Goal: Navigation & Orientation: Understand site structure

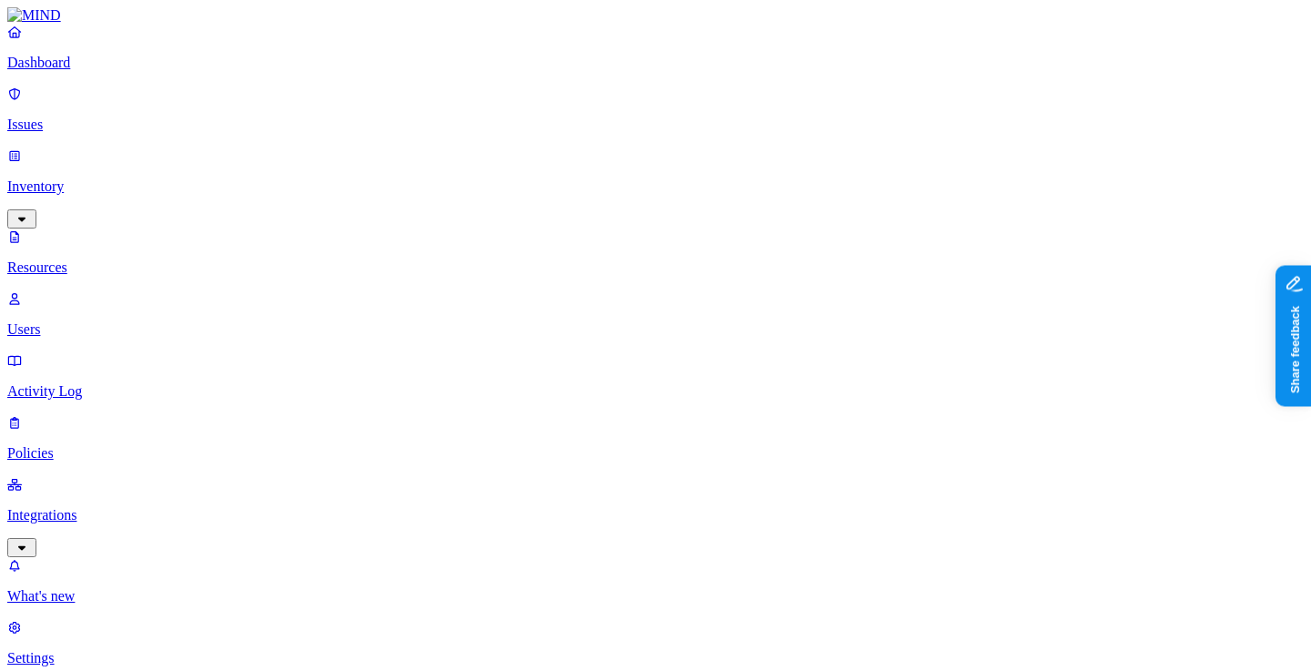
click at [46, 71] on p "Dashboard" at bounding box center [655, 63] width 1297 height 16
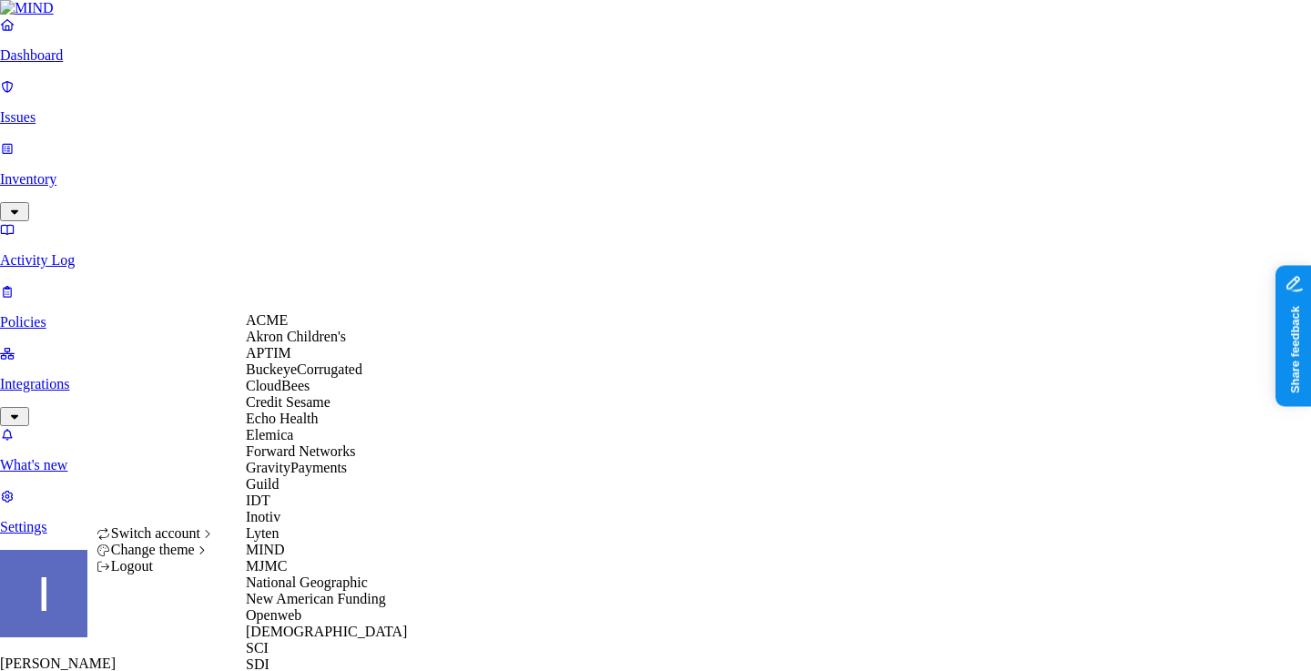
scroll to position [4, 0]
click at [293, 329] on div "ACME" at bounding box center [334, 320] width 177 height 16
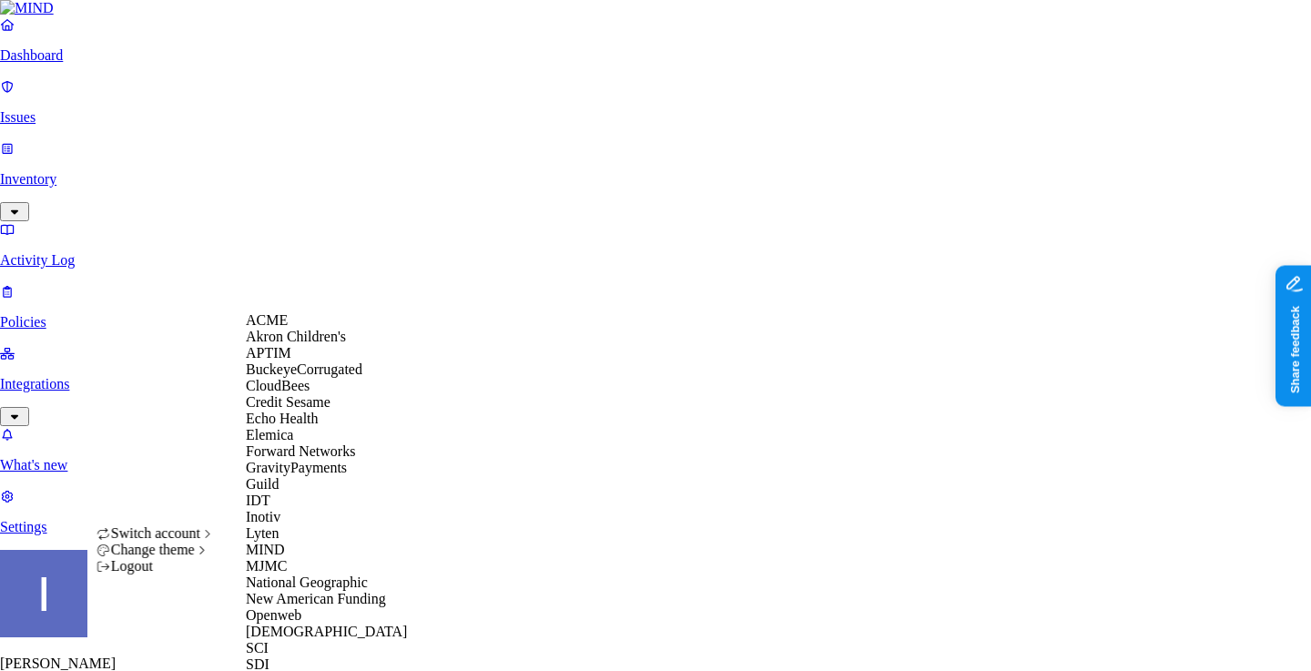
click at [315, 344] on span "Akron Children's" at bounding box center [296, 336] width 100 height 15
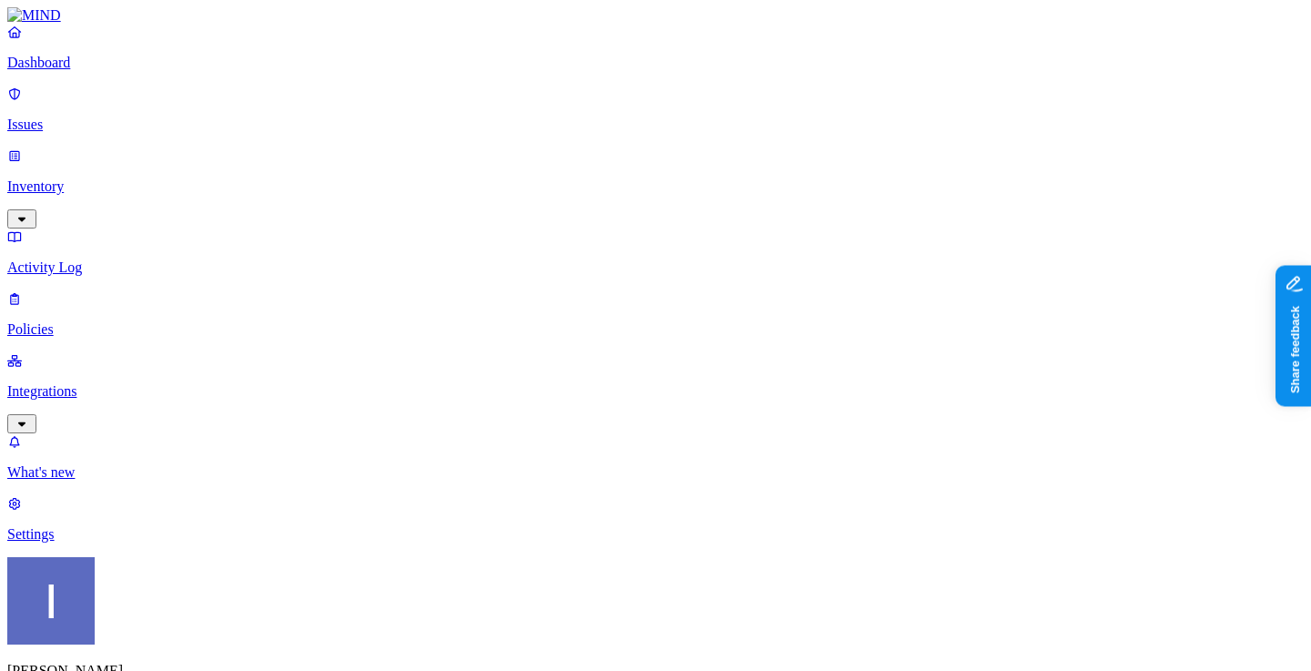
click at [74, 543] on link "Settings" at bounding box center [655, 518] width 1297 height 47
click at [135, 259] on nav "Dashboard Issues Inventory Activity Log Policies Integrations What's new 1 Sett…" at bounding box center [655, 283] width 1297 height 519
click at [135, 383] on p "Integrations" at bounding box center [655, 391] width 1297 height 16
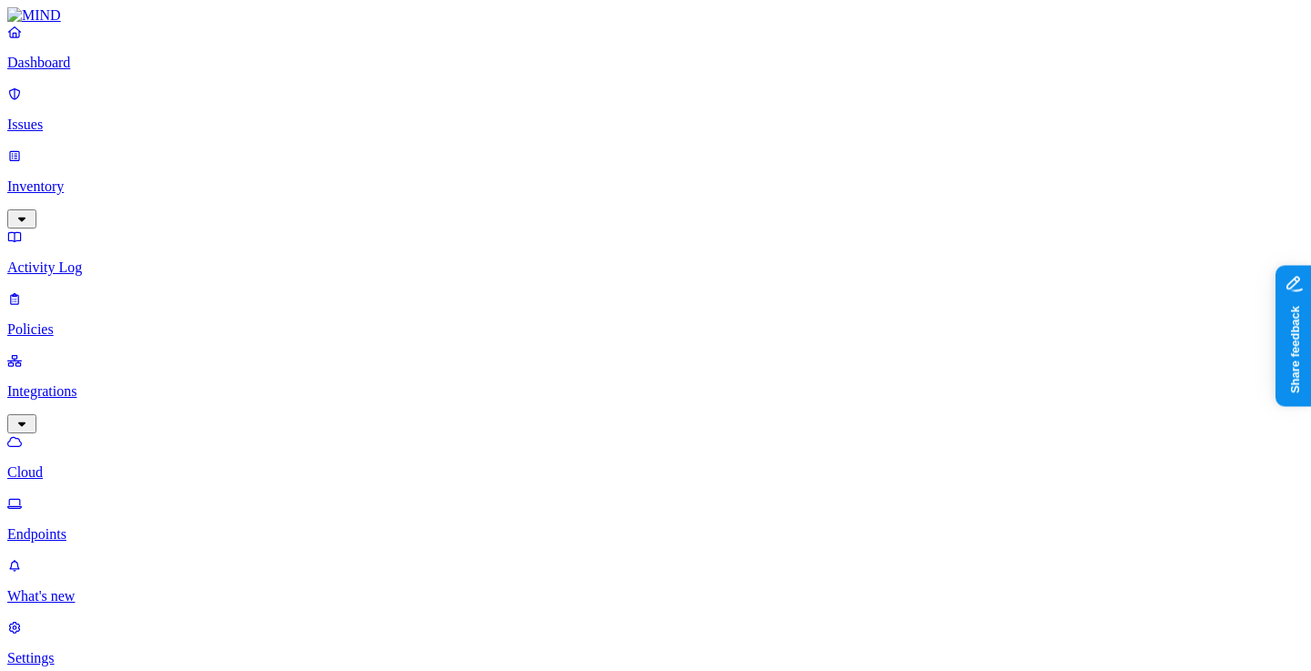
click at [114, 526] on p "Endpoints" at bounding box center [655, 534] width 1297 height 16
click at [128, 66] on link "Dashboard" at bounding box center [655, 47] width 1297 height 47
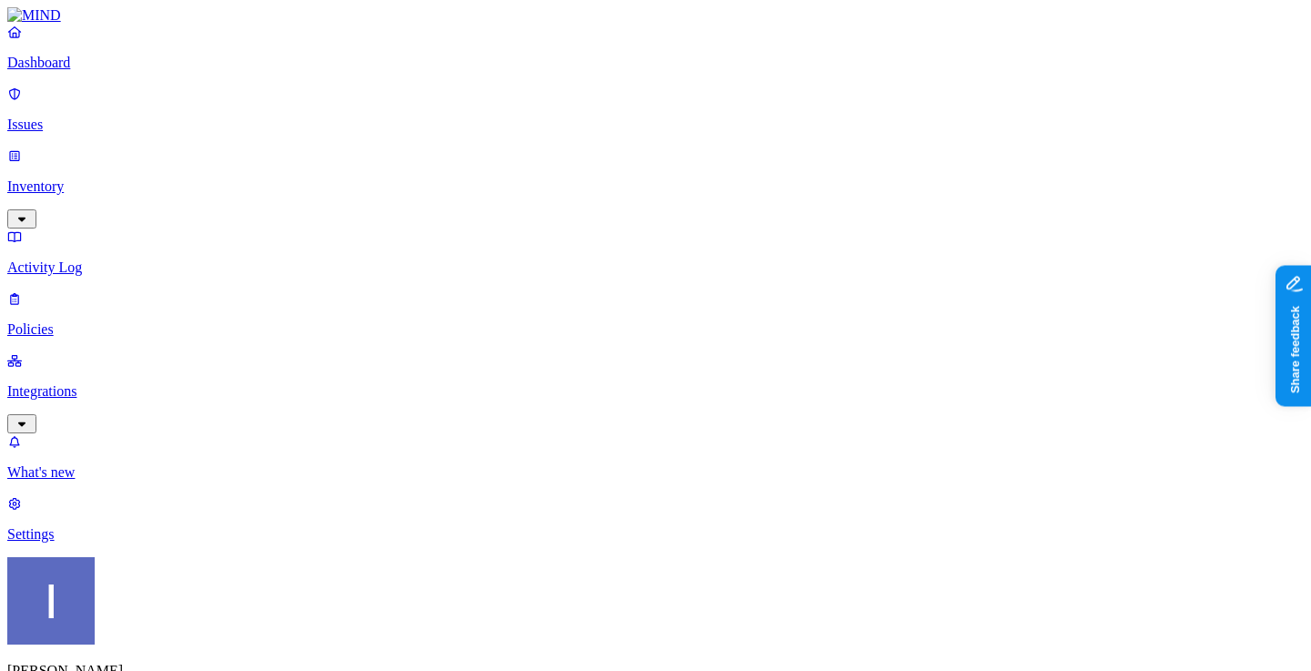
click at [103, 117] on p "Issues" at bounding box center [655, 125] width 1297 height 16
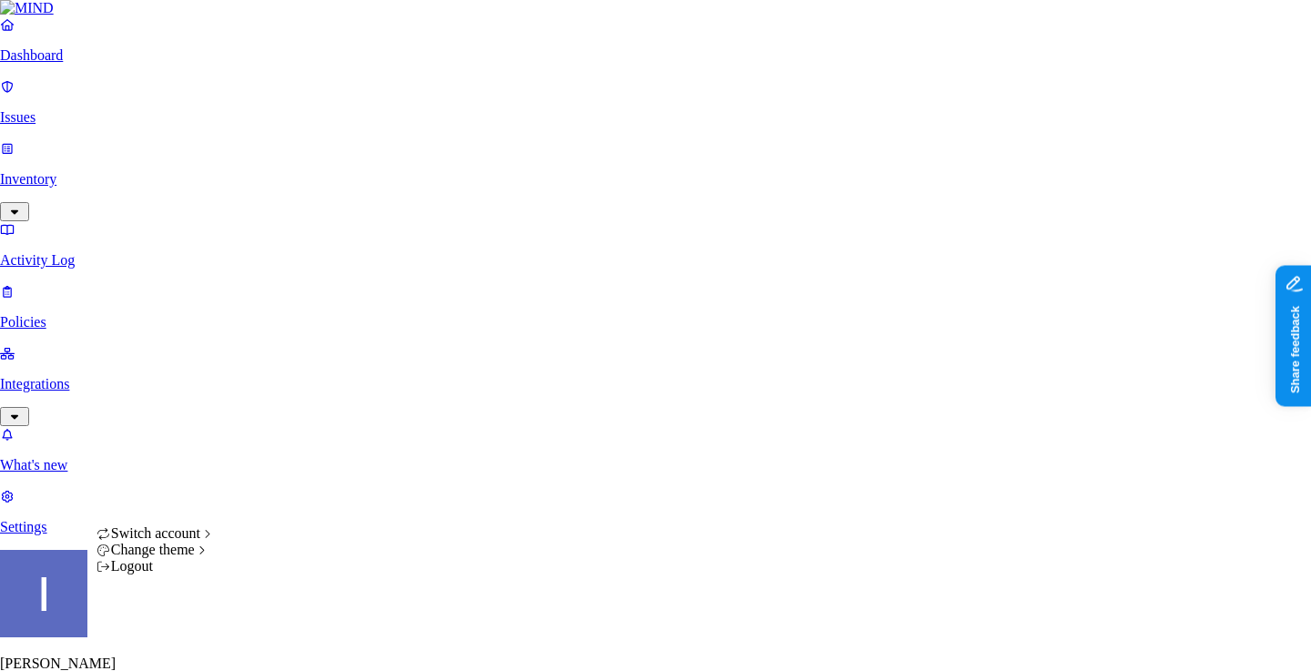
click at [161, 642] on html "Dashboard Issues Inventory Activity Log Policies Integrations What's new 1 Sett…" at bounding box center [655, 580] width 1311 height 1160
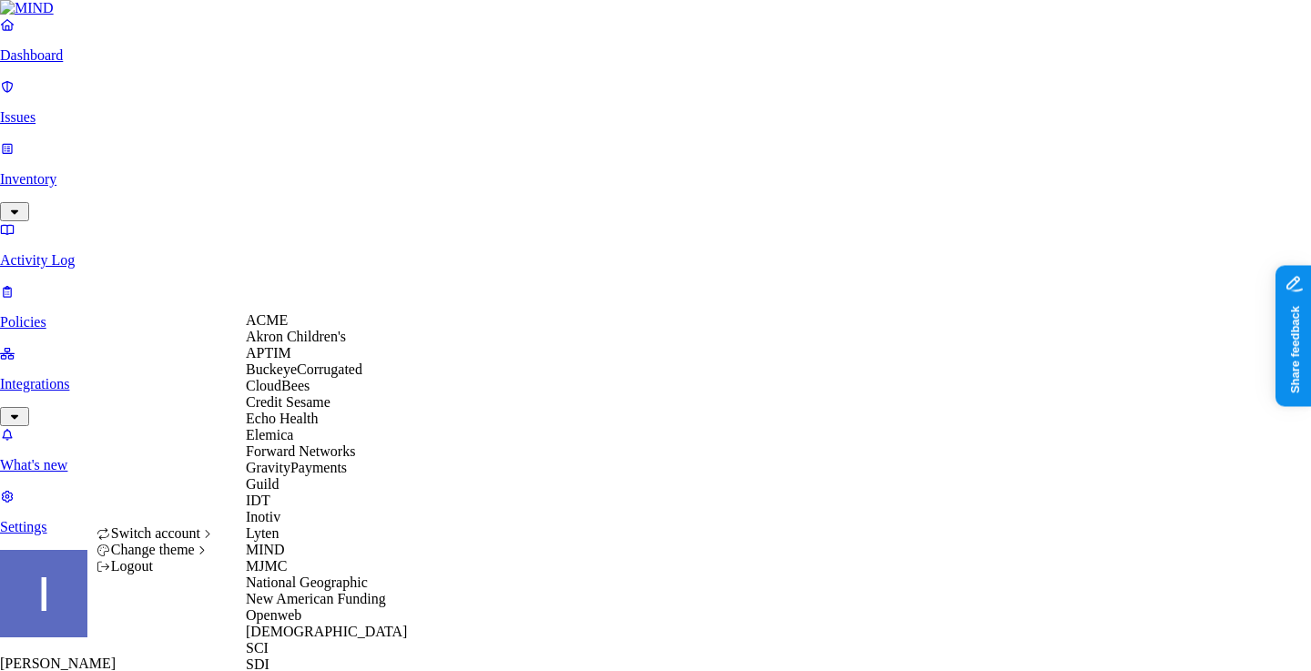
scroll to position [468, 0]
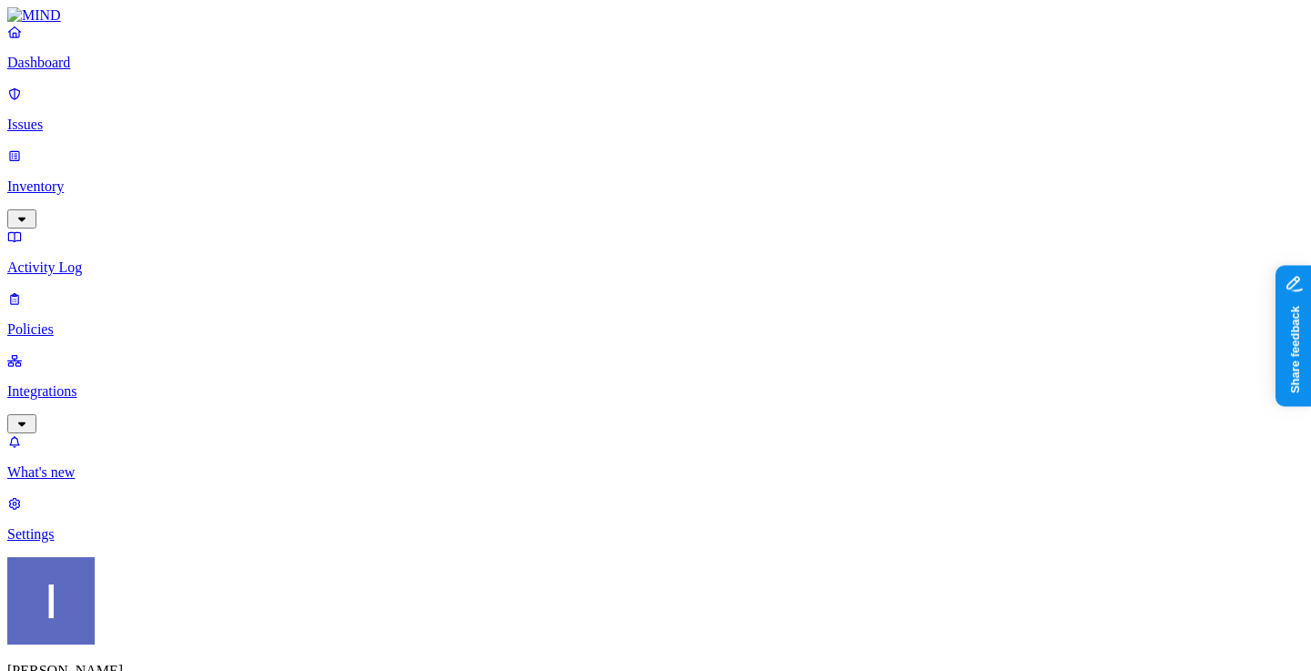
click at [148, 383] on p "Integrations" at bounding box center [655, 391] width 1297 height 16
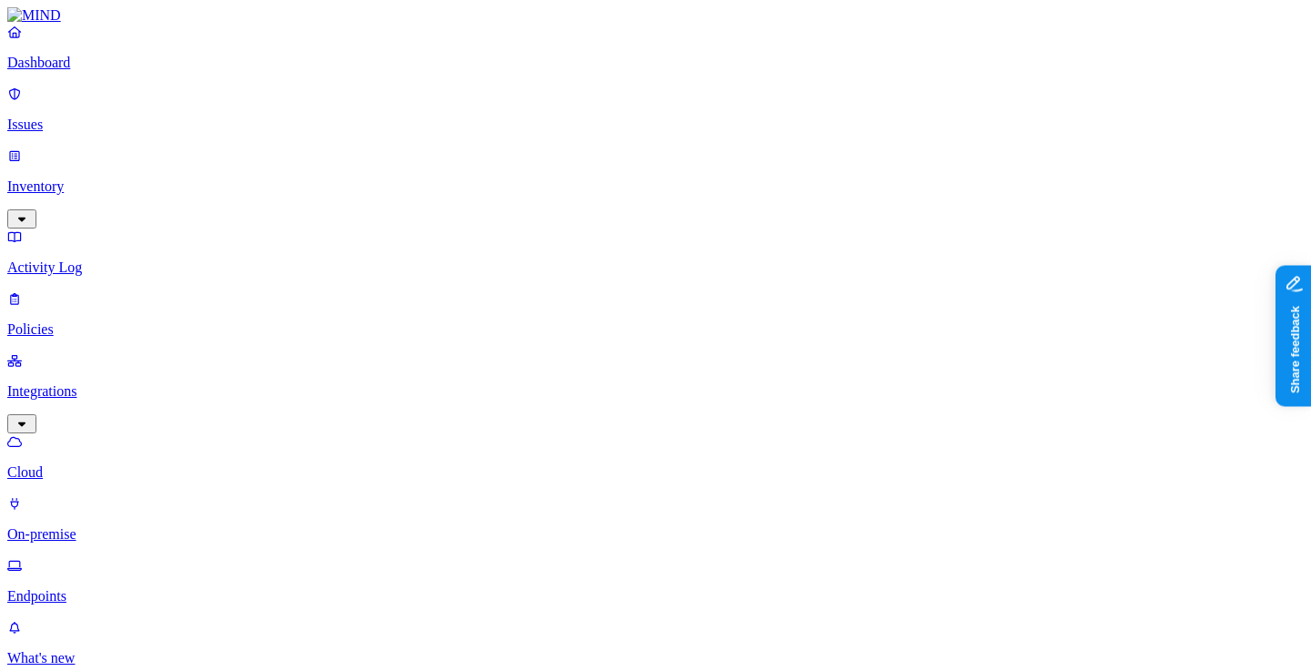
click at [125, 526] on p "On-premise" at bounding box center [655, 534] width 1297 height 16
click at [120, 557] on link "Endpoints" at bounding box center [655, 580] width 1297 height 47
click at [88, 321] on p "Policies" at bounding box center [655, 329] width 1297 height 16
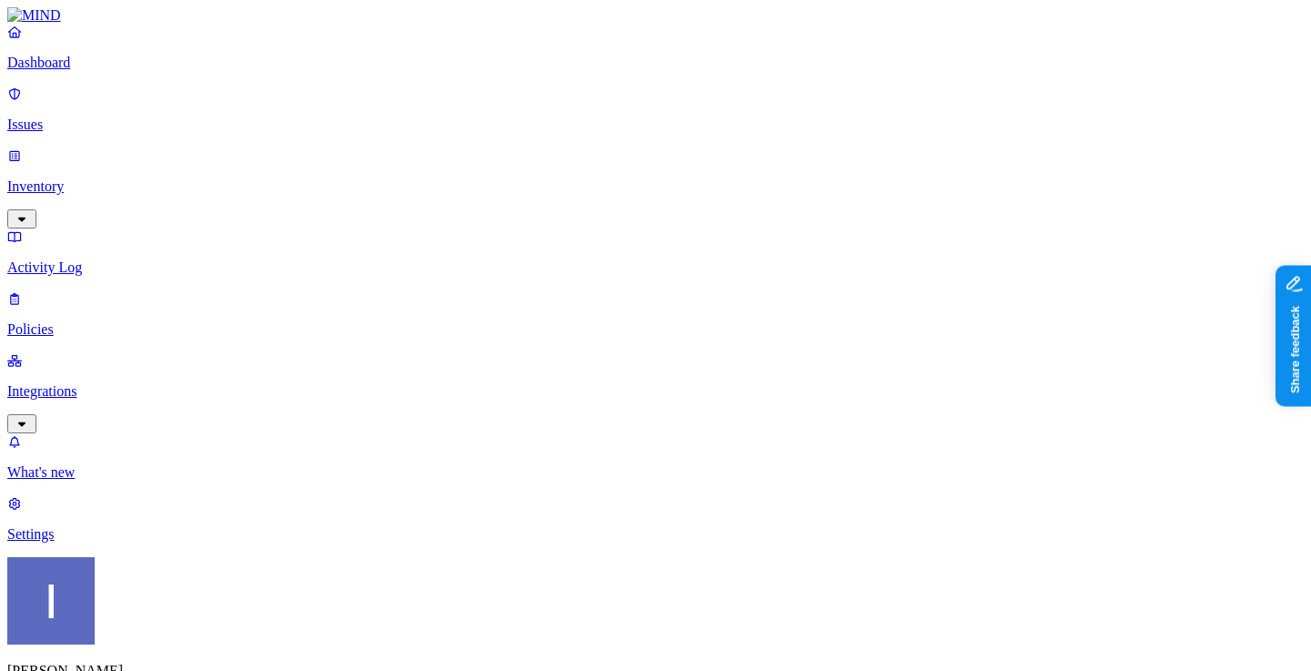
click at [87, 260] on p "Activity Log" at bounding box center [655, 268] width 1297 height 16
click at [90, 179] on p "Inventory" at bounding box center [655, 187] width 1297 height 16
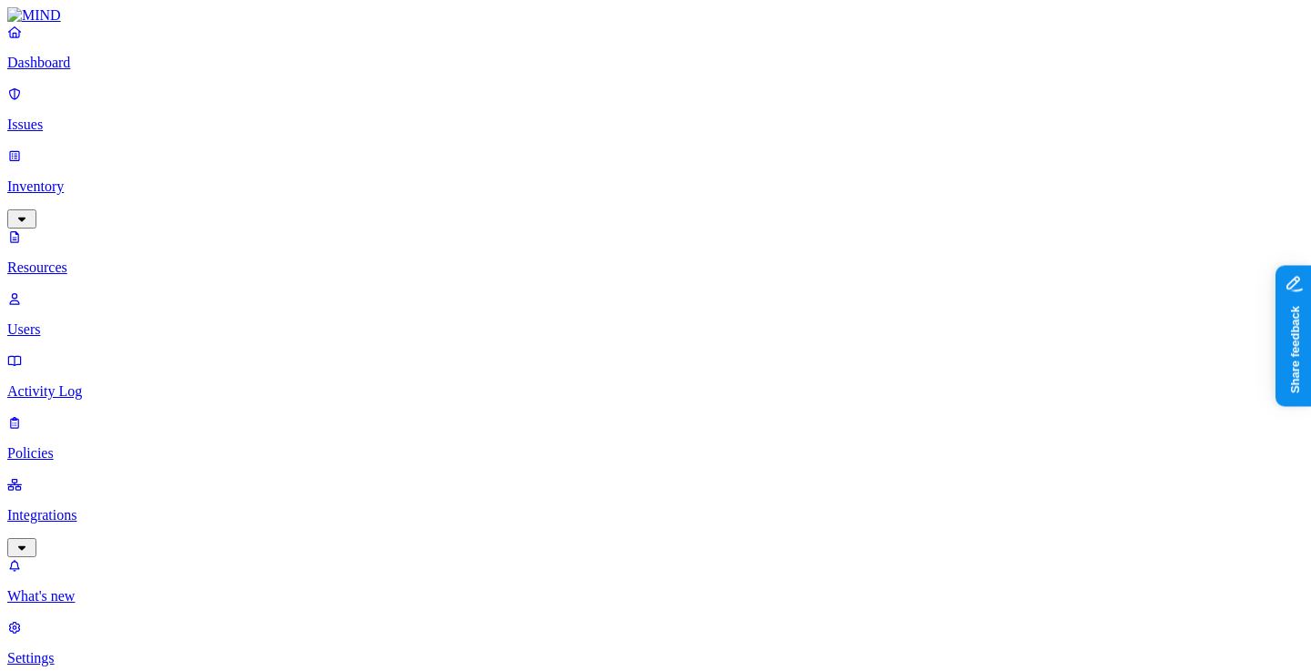
click at [82, 321] on p "Users" at bounding box center [655, 329] width 1297 height 16
click at [82, 117] on p "Issues" at bounding box center [655, 125] width 1297 height 16
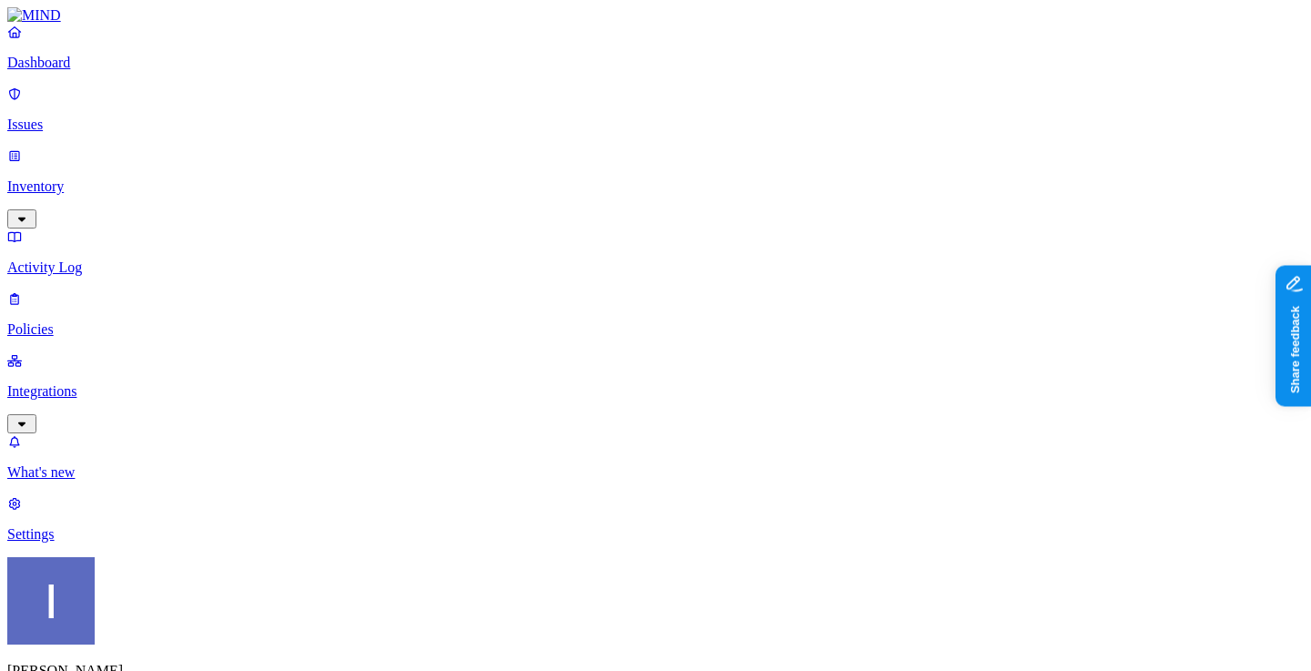
click at [88, 71] on p "Dashboard" at bounding box center [655, 63] width 1297 height 16
click at [169, 629] on div "Itai Schwartz SCI" at bounding box center [655, 650] width 1297 height 187
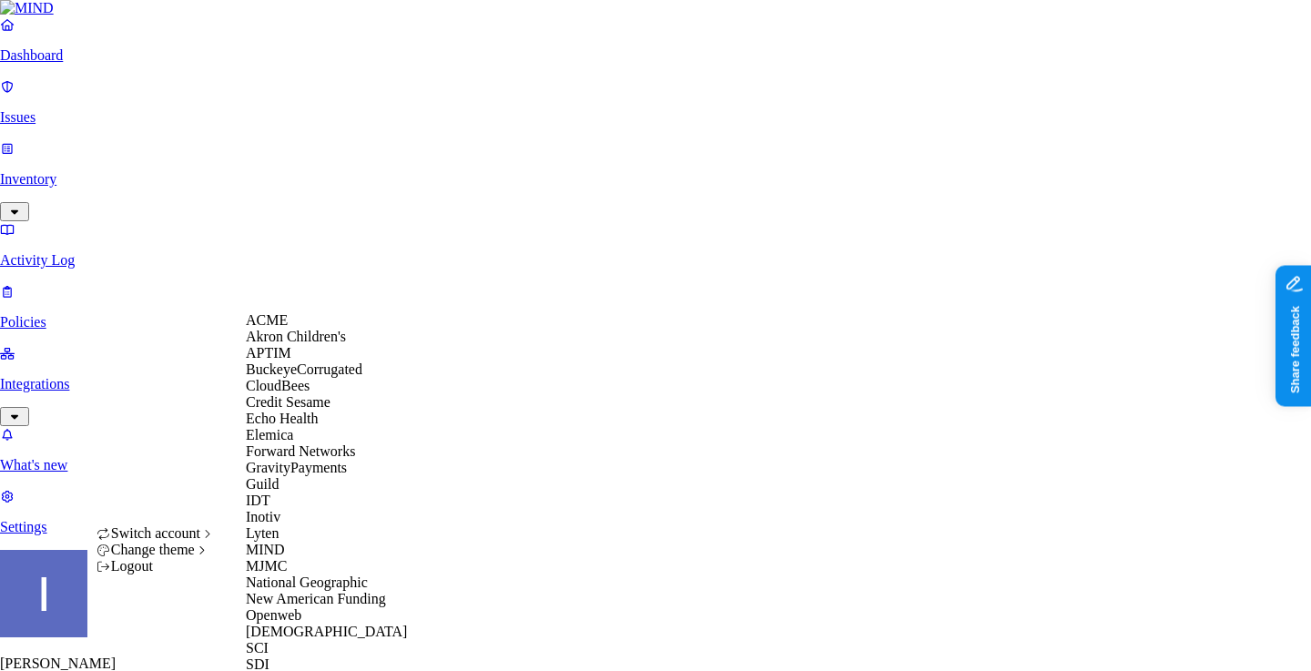
click at [311, 344] on span "Akron Children's" at bounding box center [296, 336] width 100 height 15
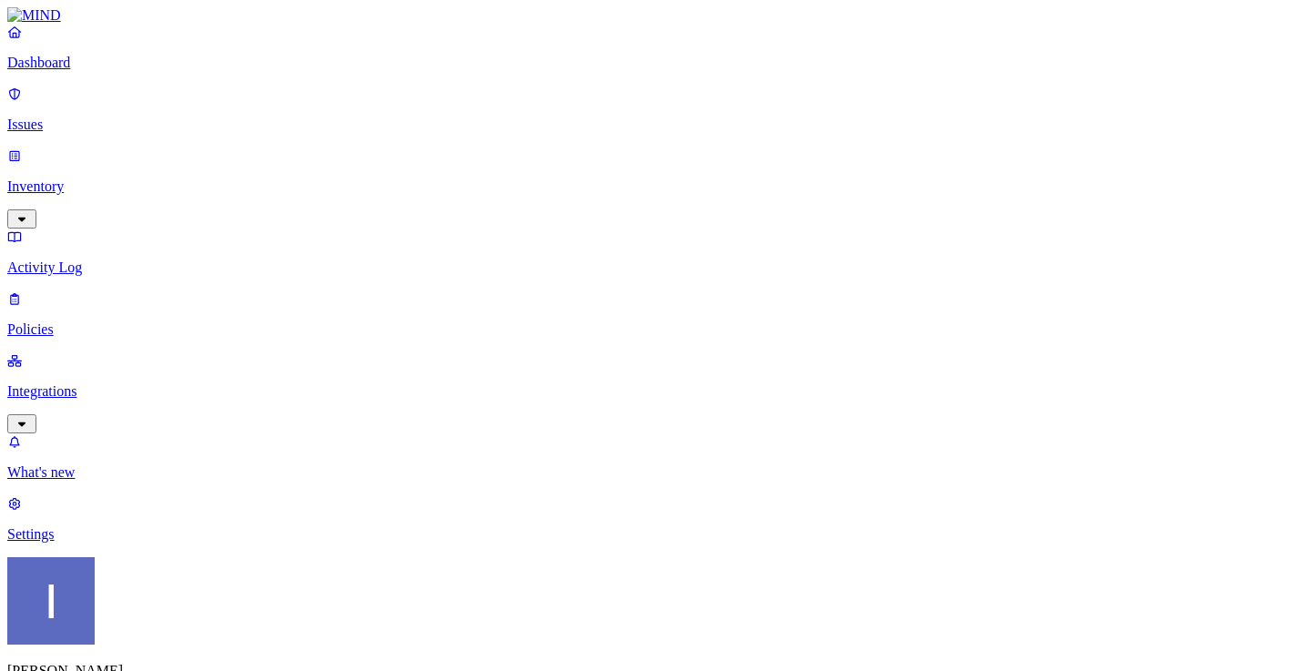
click at [122, 383] on p "Integrations" at bounding box center [655, 391] width 1297 height 16
